Goal: Transaction & Acquisition: Purchase product/service

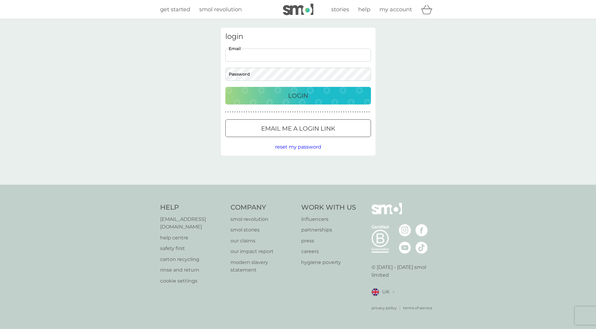
type input "kirsams@gmail.com"
click at [303, 98] on p "Login" at bounding box center [298, 96] width 20 height 10
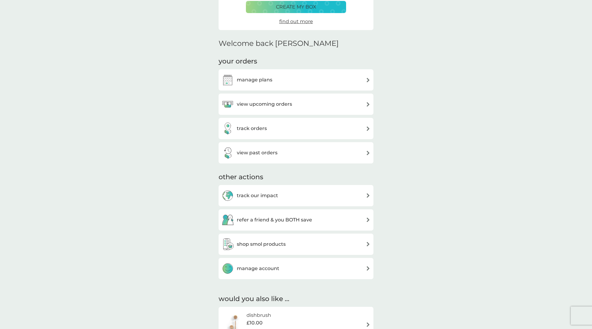
scroll to position [119, 0]
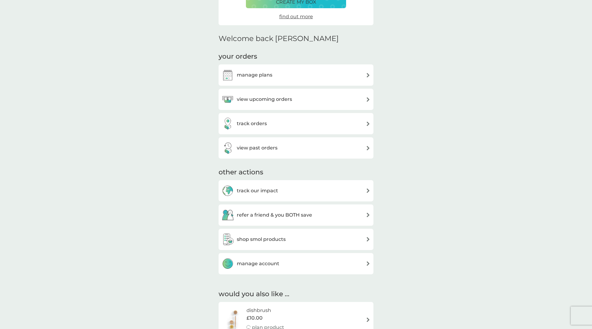
click at [282, 99] on h3 "view upcoming orders" at bounding box center [264, 99] width 55 height 8
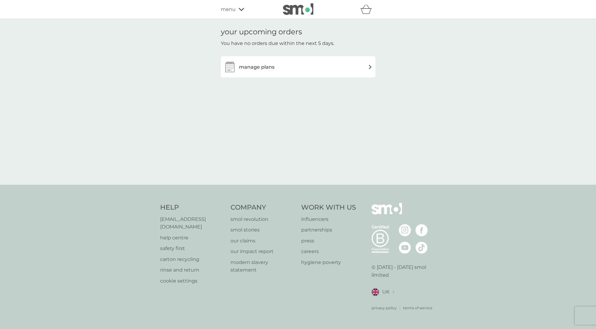
click at [292, 69] on div "manage plans" at bounding box center [298, 67] width 149 height 12
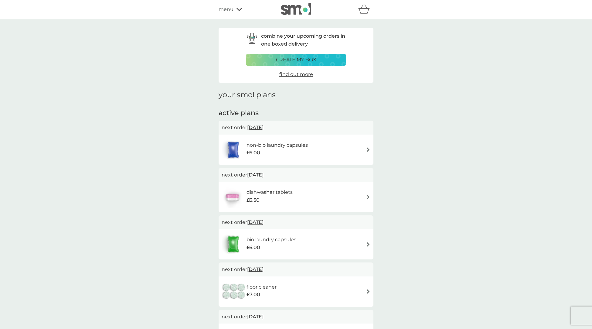
click at [302, 197] on div "dishwasher tablets £6.50" at bounding box center [295, 196] width 149 height 21
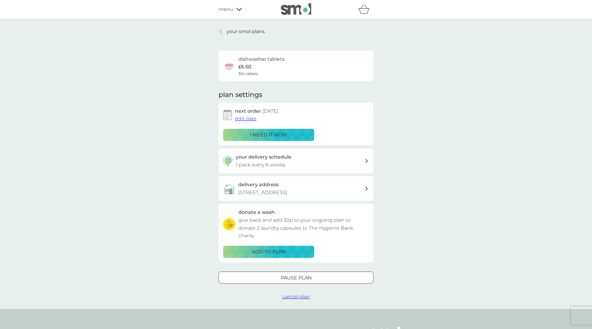
click at [364, 159] on div at bounding box center [366, 161] width 5 height 4
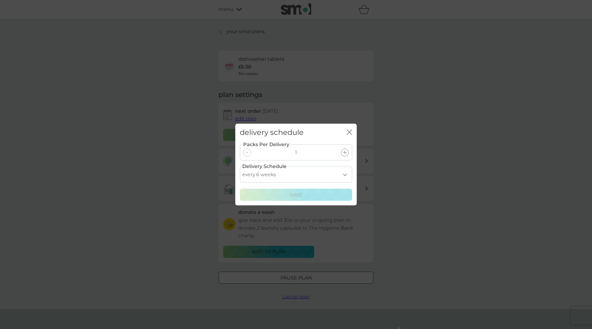
select select "28"
click at [306, 194] on div "Save" at bounding box center [296, 195] width 104 height 8
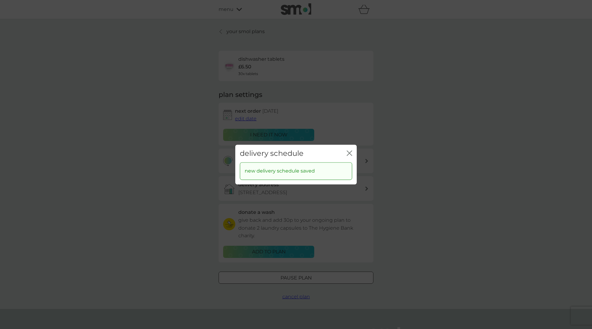
click at [350, 152] on icon "close" at bounding box center [348, 152] width 5 height 5
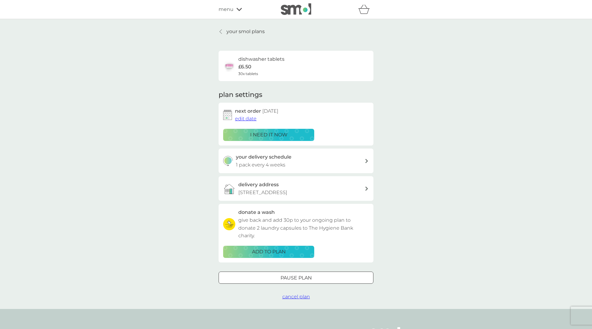
click at [277, 133] on p "i need it now" at bounding box center [268, 135] width 37 height 8
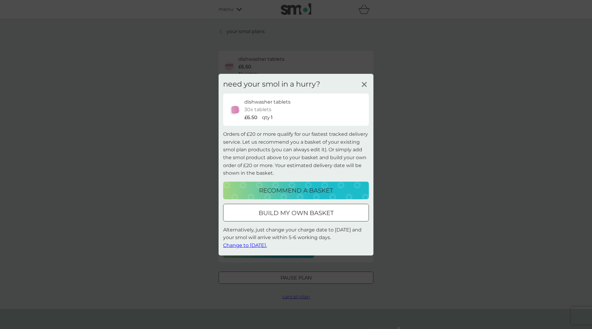
click at [290, 188] on p "recommend a basket" at bounding box center [296, 190] width 74 height 10
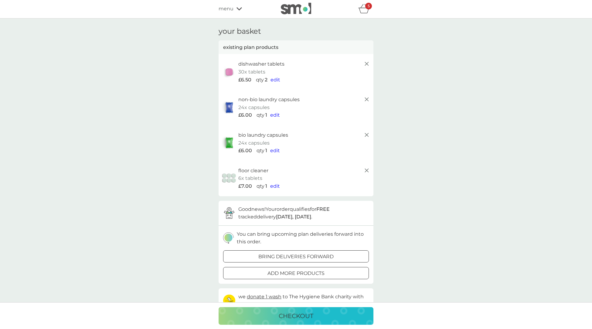
scroll to position [0, 1]
click at [367, 98] on line at bounding box center [367, 100] width 4 height 4
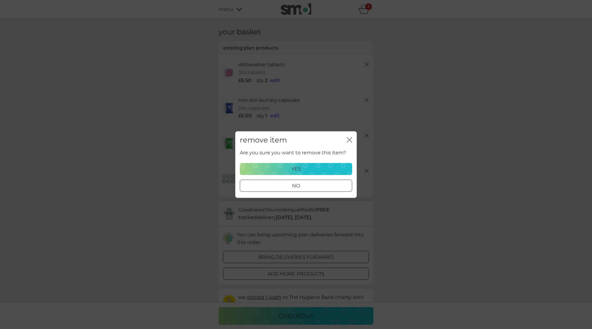
click at [306, 166] on div "yes" at bounding box center [296, 169] width 104 height 8
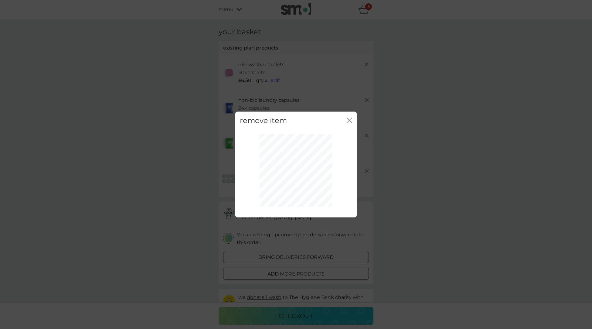
scroll to position [0, 0]
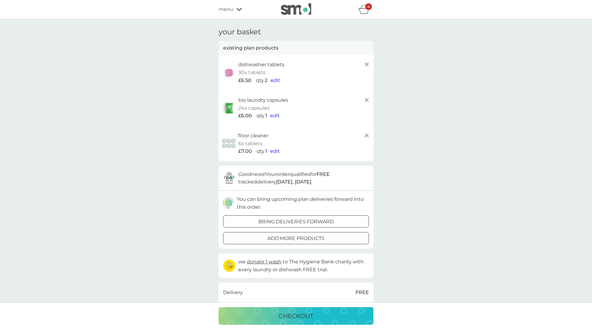
click at [368, 100] on icon at bounding box center [366, 99] width 7 height 7
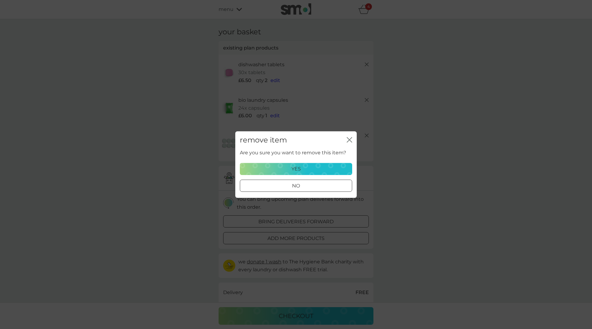
click at [308, 170] on div "yes" at bounding box center [296, 169] width 104 height 8
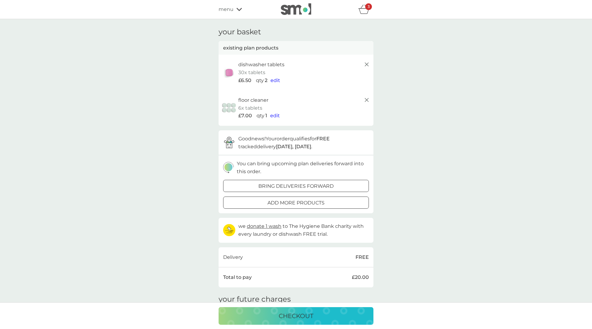
click at [366, 12] on icon "basket" at bounding box center [364, 9] width 12 height 9
click at [298, 201] on div at bounding box center [296, 203] width 22 height 6
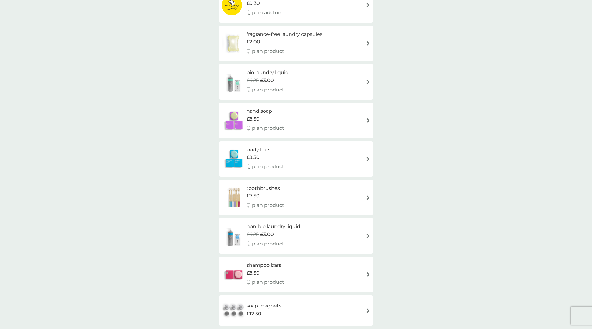
scroll to position [152, 0]
click at [296, 153] on div "body bars £8.50 plan product" at bounding box center [295, 158] width 149 height 26
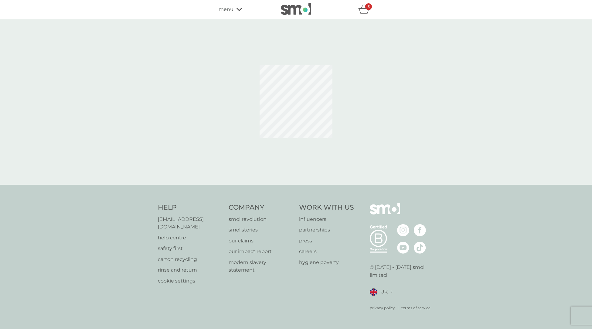
select select "91"
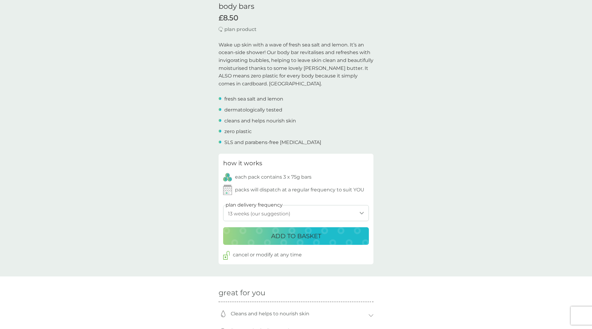
scroll to position [161, 0]
click at [292, 236] on p "ADD TO BASKET" at bounding box center [296, 236] width 50 height 10
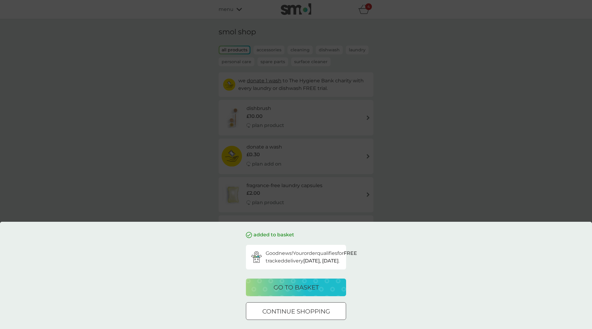
click at [286, 313] on div at bounding box center [296, 311] width 22 height 6
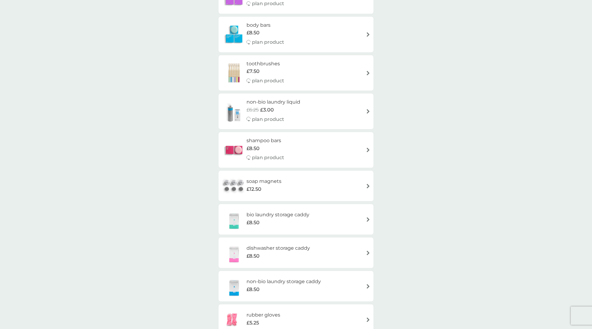
scroll to position [276, 0]
click at [302, 184] on div "soap magnets £12.50" at bounding box center [295, 185] width 149 height 21
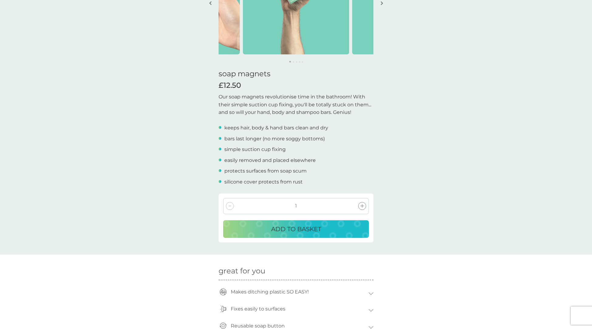
scroll to position [93, 0]
click at [296, 228] on p "ADD TO BASKET" at bounding box center [296, 229] width 50 height 10
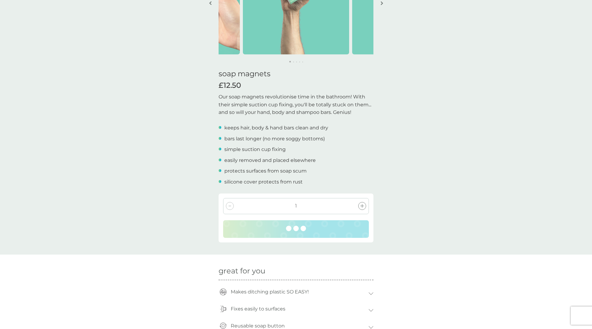
scroll to position [93, 0]
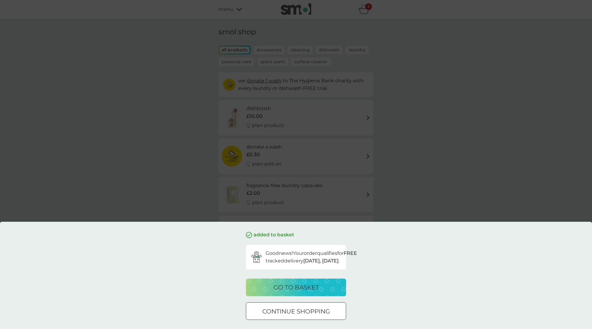
click at [295, 289] on p "go to basket" at bounding box center [295, 287] width 45 height 10
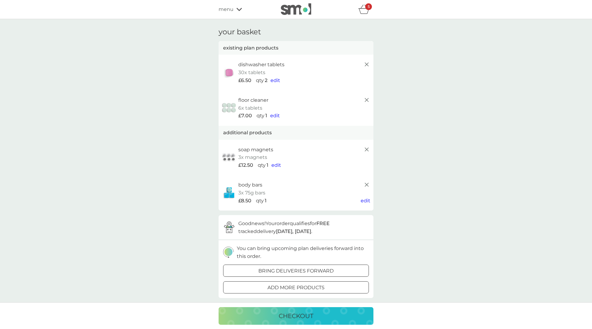
click at [366, 98] on icon at bounding box center [366, 99] width 7 height 7
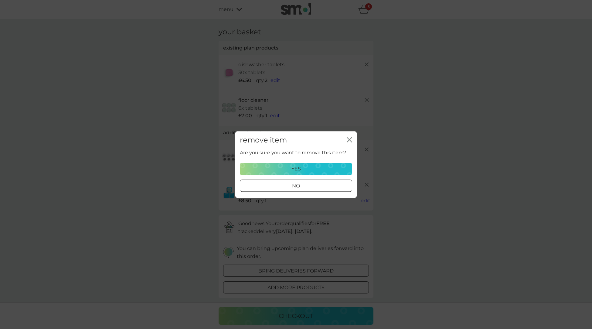
click at [313, 169] on div "yes" at bounding box center [296, 169] width 104 height 8
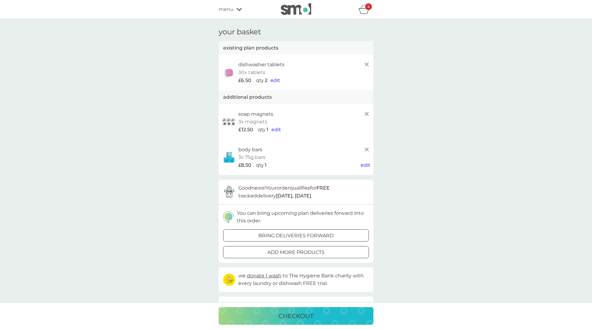
click at [295, 319] on p "checkout" at bounding box center [295, 316] width 35 height 10
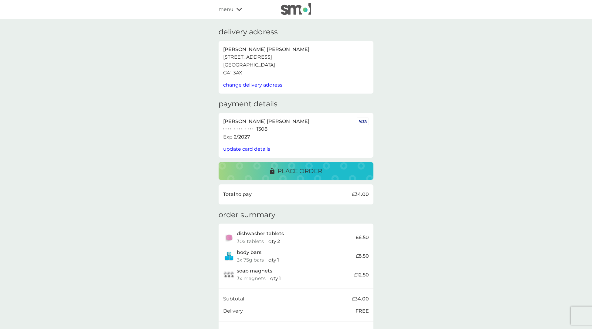
click at [303, 169] on p "place order" at bounding box center [299, 171] width 45 height 10
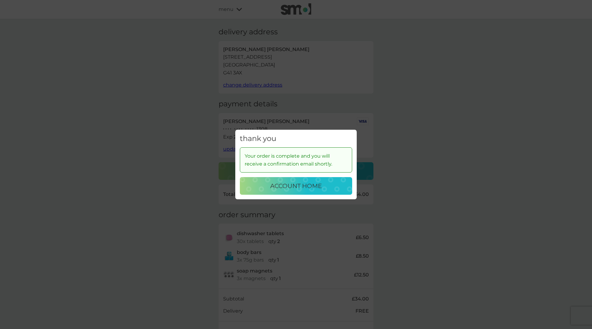
click at [303, 184] on p "account home" at bounding box center [296, 186] width 52 height 10
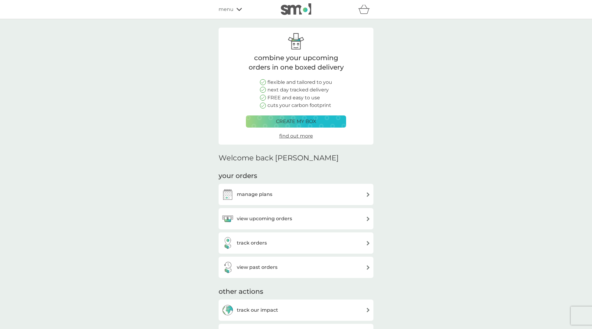
click at [251, 194] on h3 "manage plans" at bounding box center [254, 194] width 35 height 8
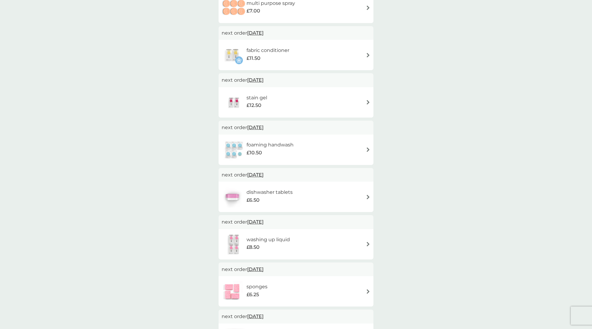
scroll to position [284, 0]
click at [339, 196] on div "dishwasher tablets £6.50" at bounding box center [295, 196] width 149 height 21
